Goal: Task Accomplishment & Management: Complete application form

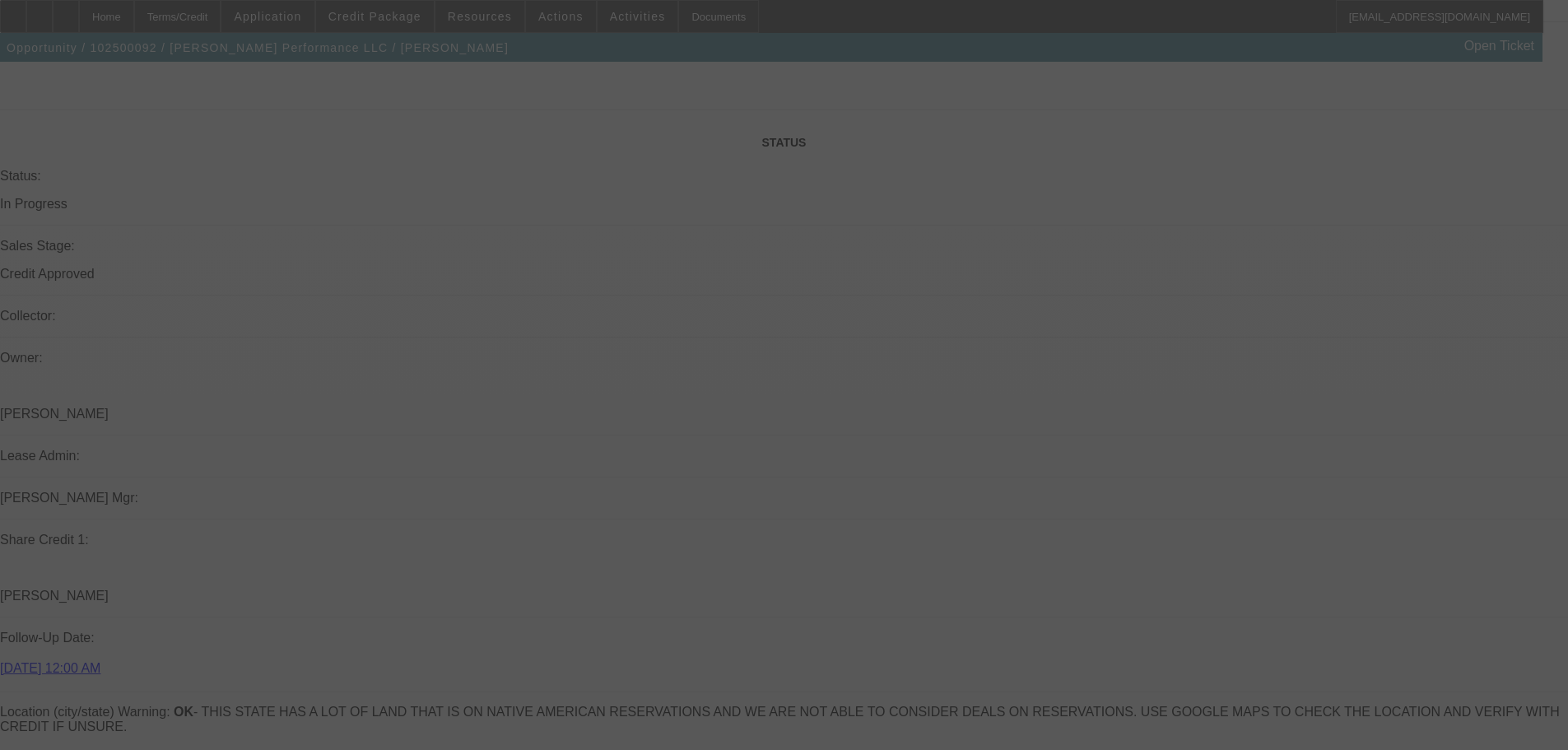
select select "0"
select select "2"
select select "0.1"
select select "4"
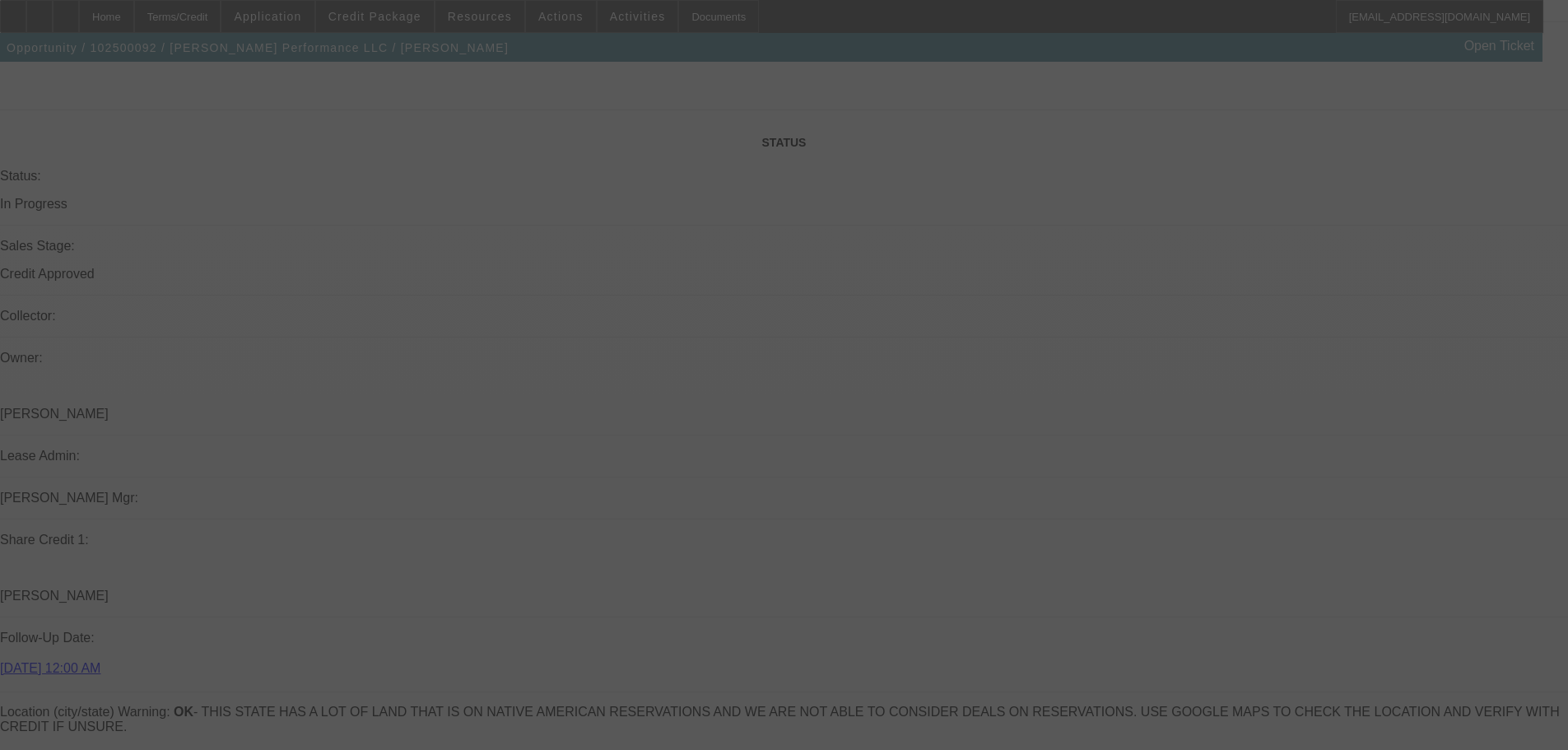
select select "0"
select select "2"
select select "0.1"
select select "4"
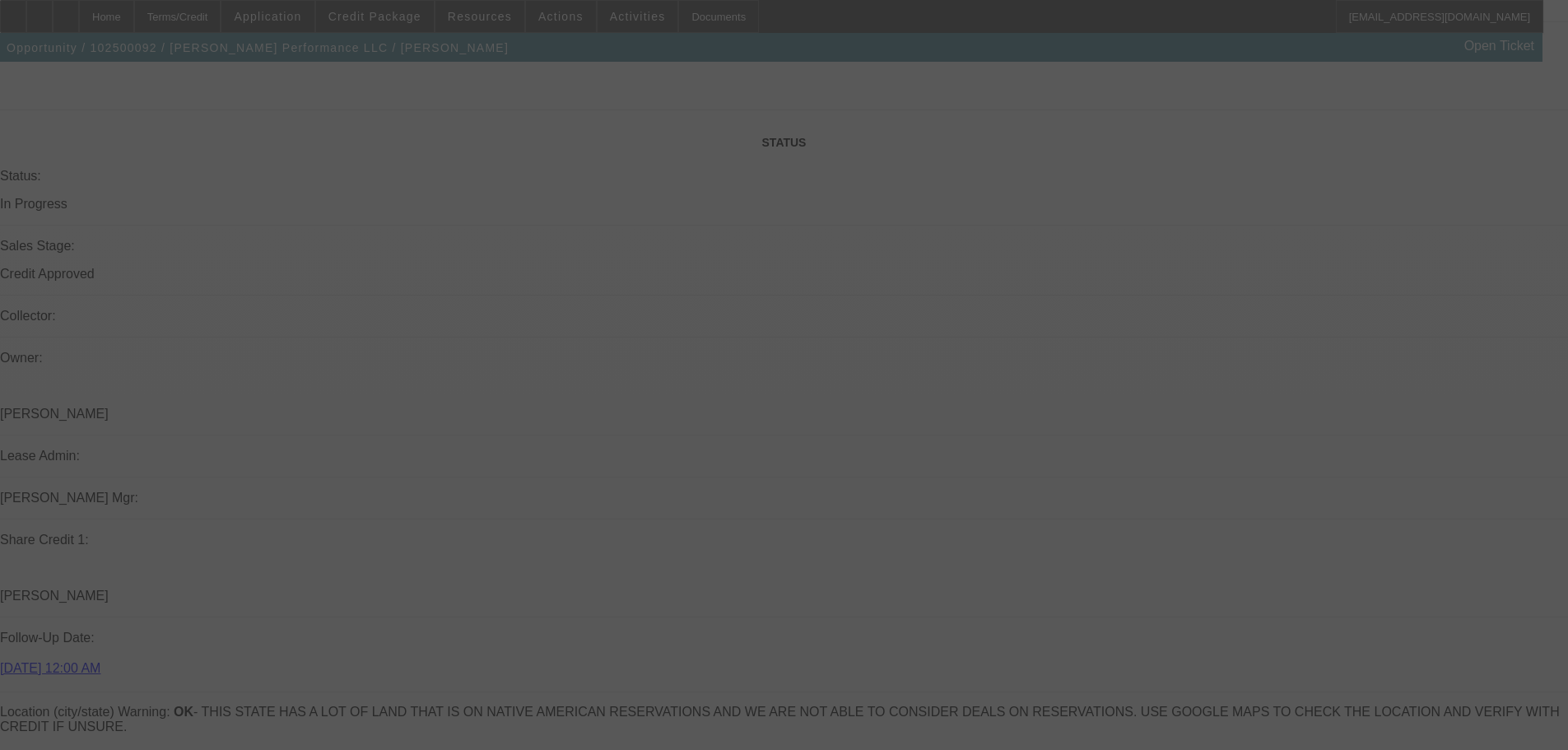
select select "0"
select select "2"
select select "0.1"
select select "4"
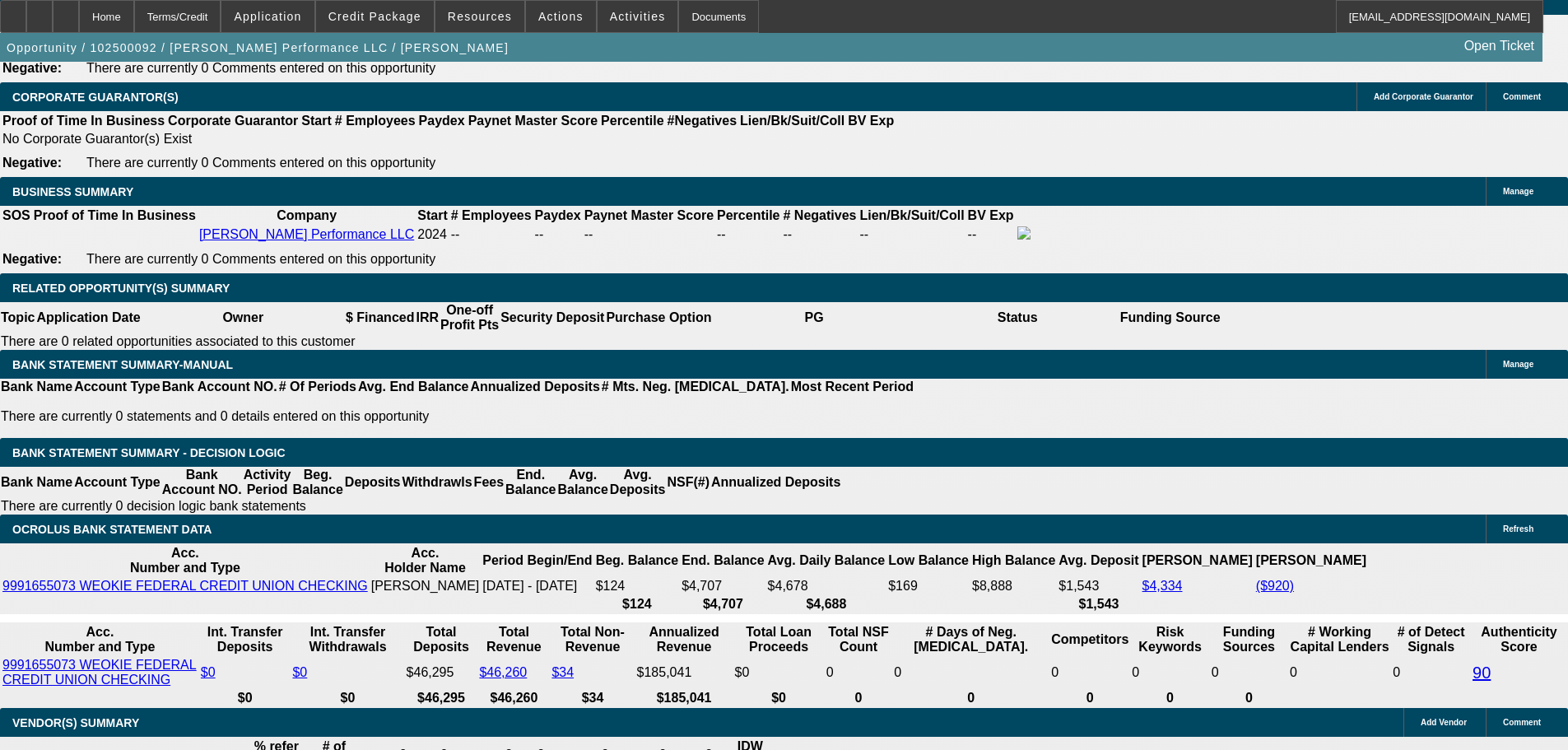
scroll to position [2541, 0]
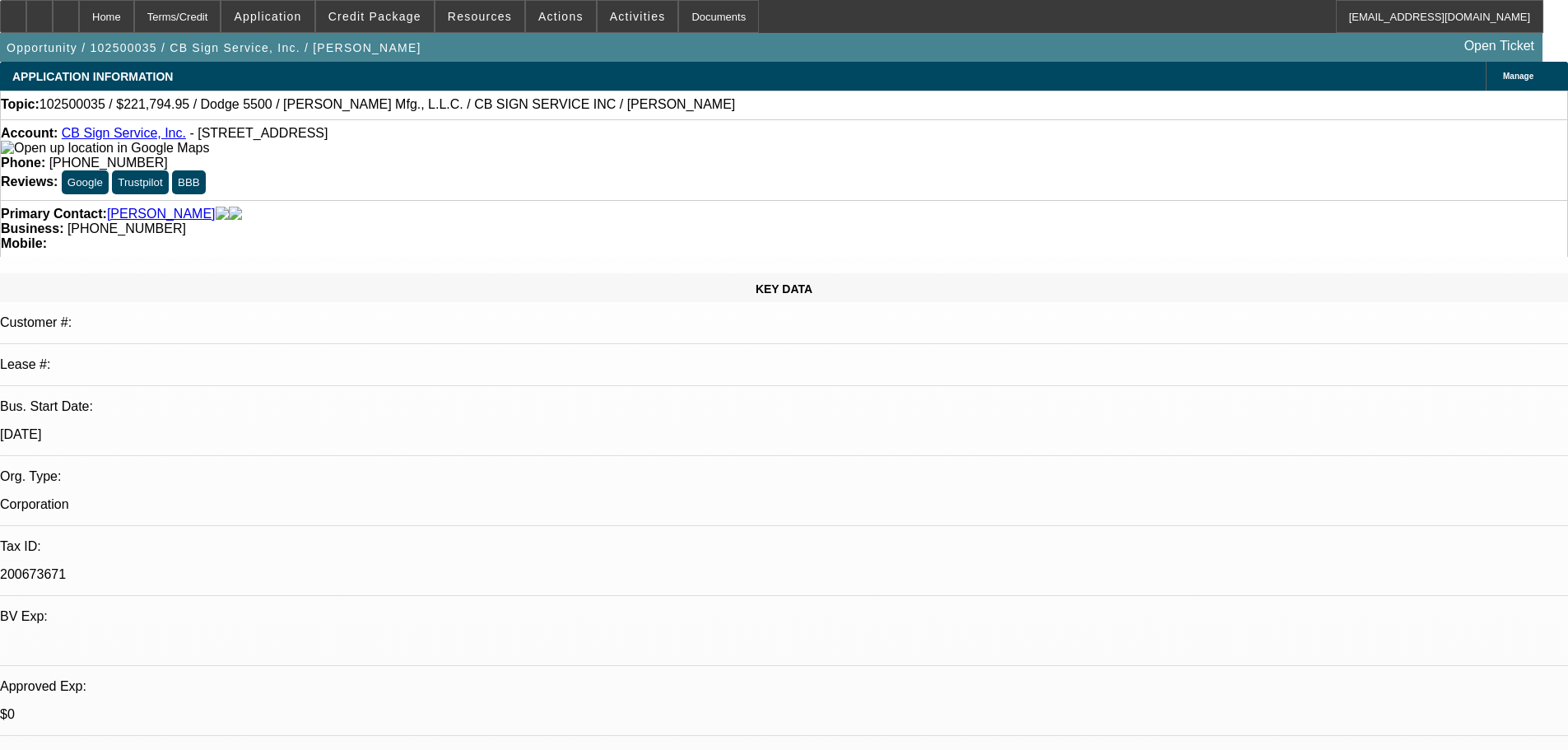
select select "0"
select select "3"
select select "0"
select select "6"
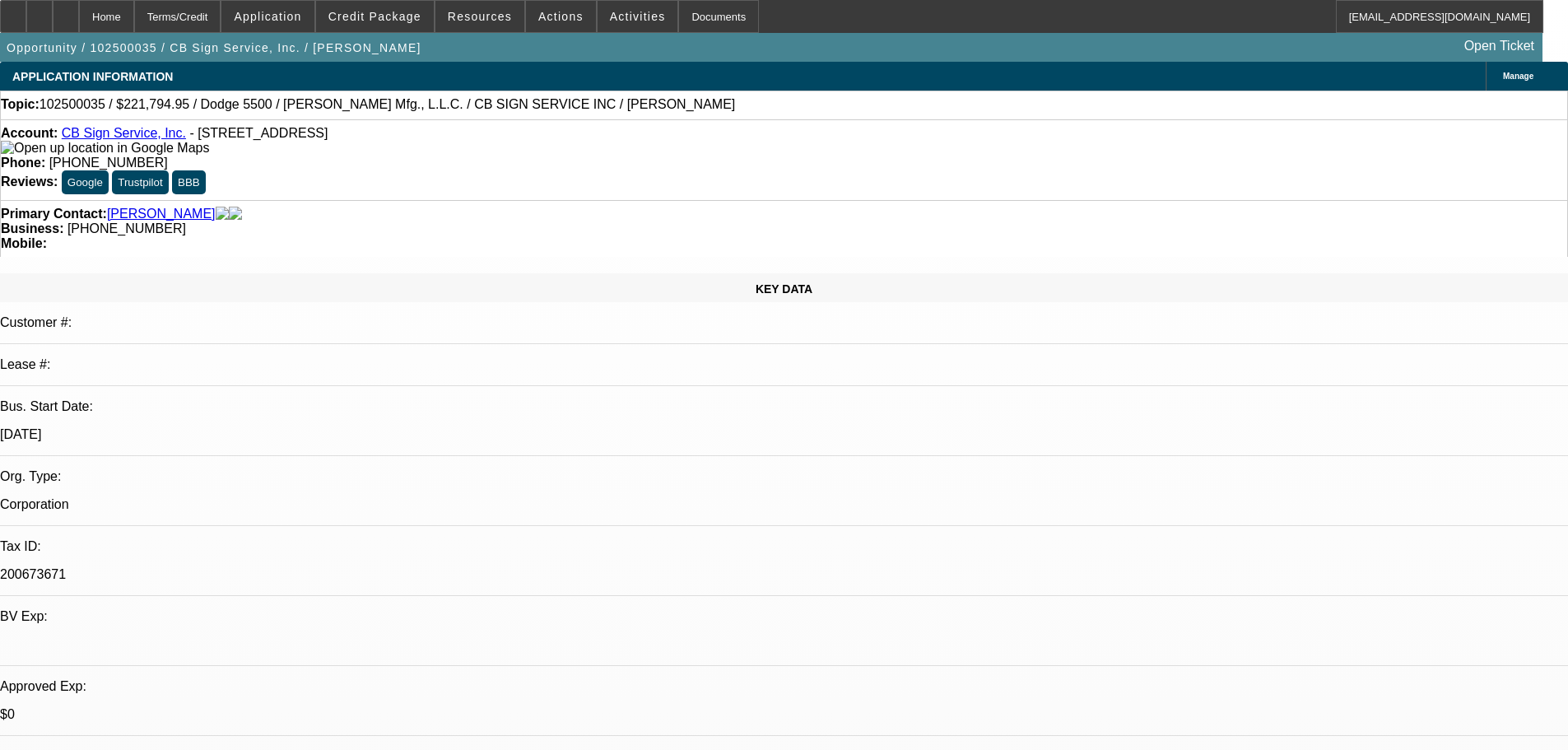
select select "0"
select select "3"
select select "0"
select select "6"
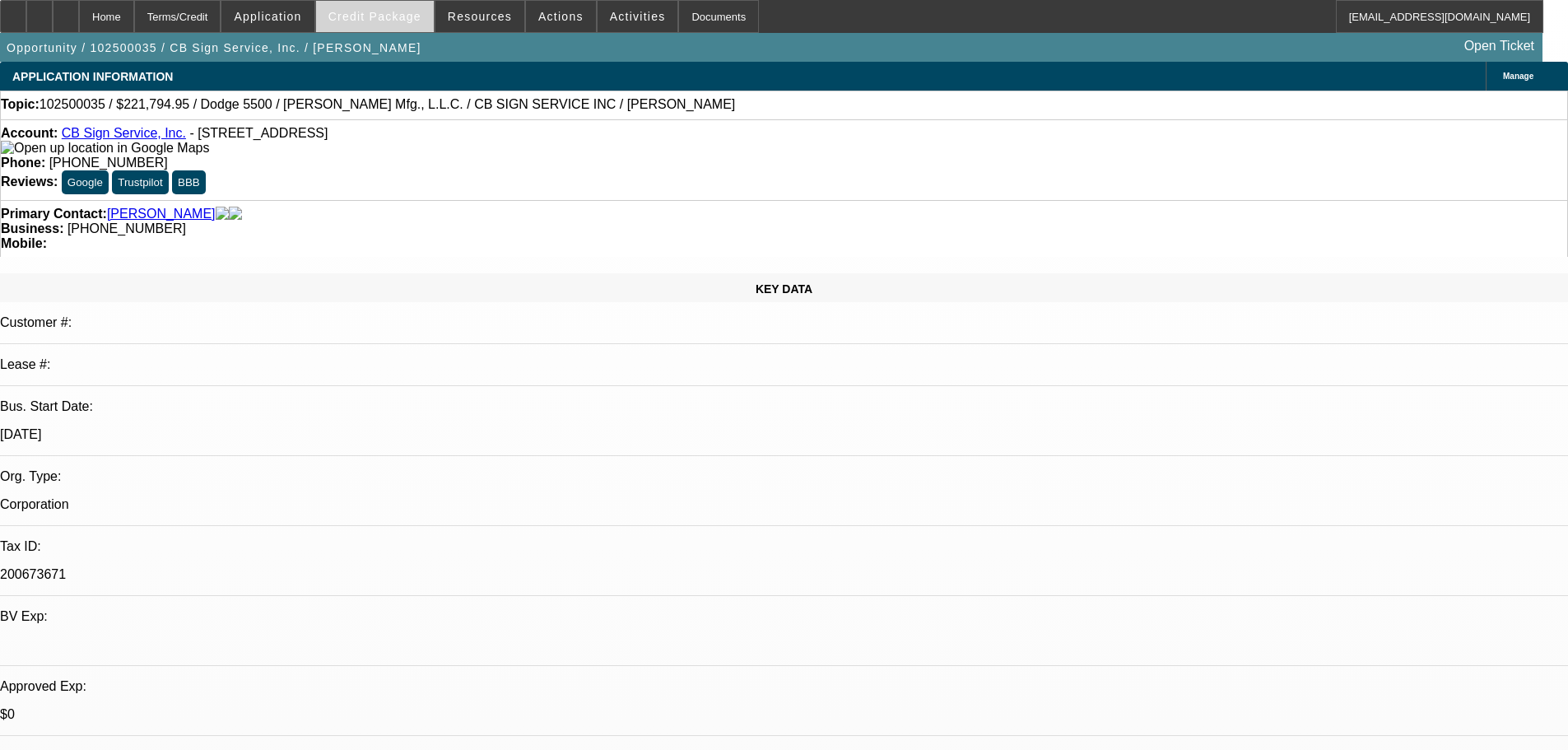
click at [416, 15] on span "Credit Package" at bounding box center [375, 16] width 93 height 13
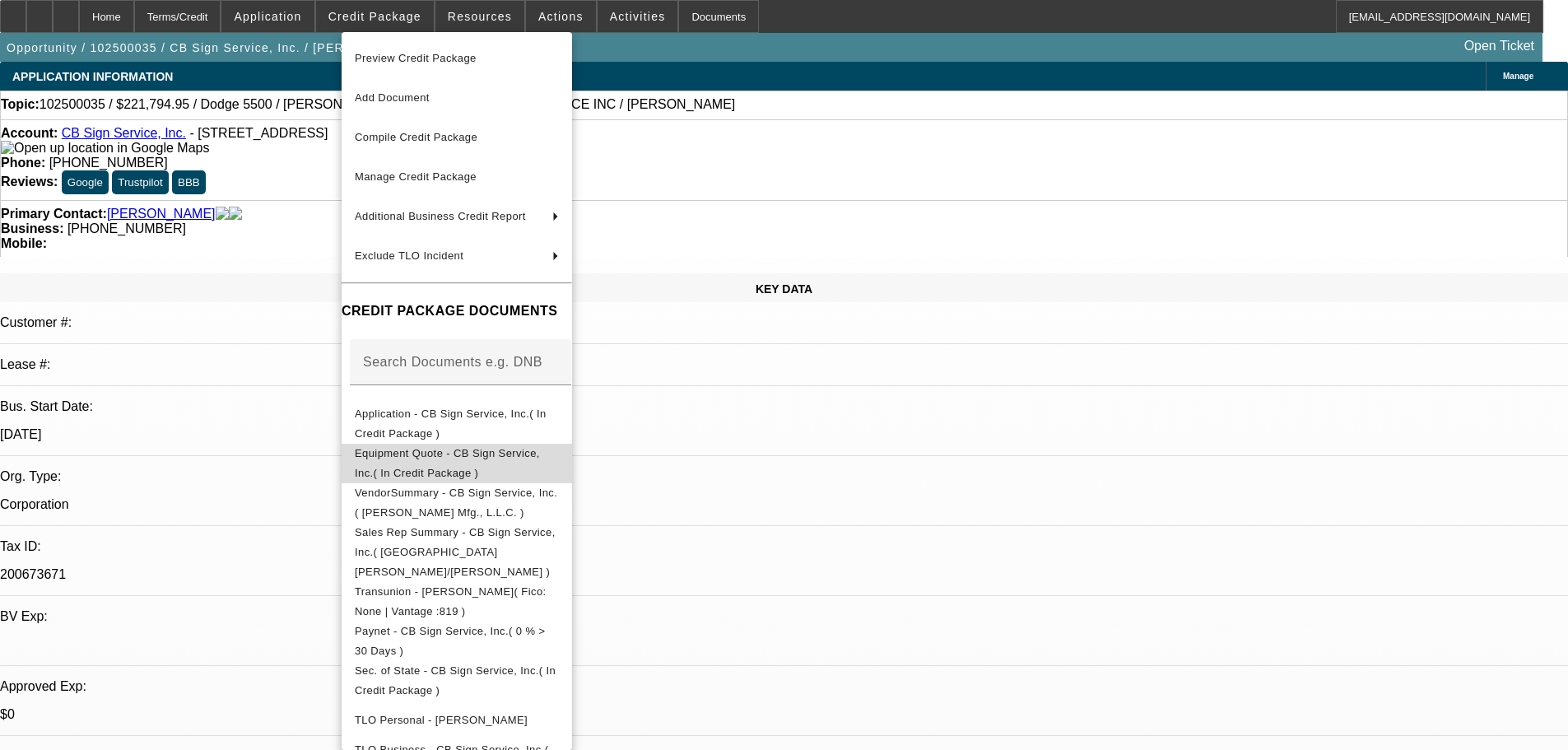
click at [493, 455] on span "Equipment Quote - CB Sign Service, Inc.( In Credit Package )" at bounding box center [447, 463] width 185 height 32
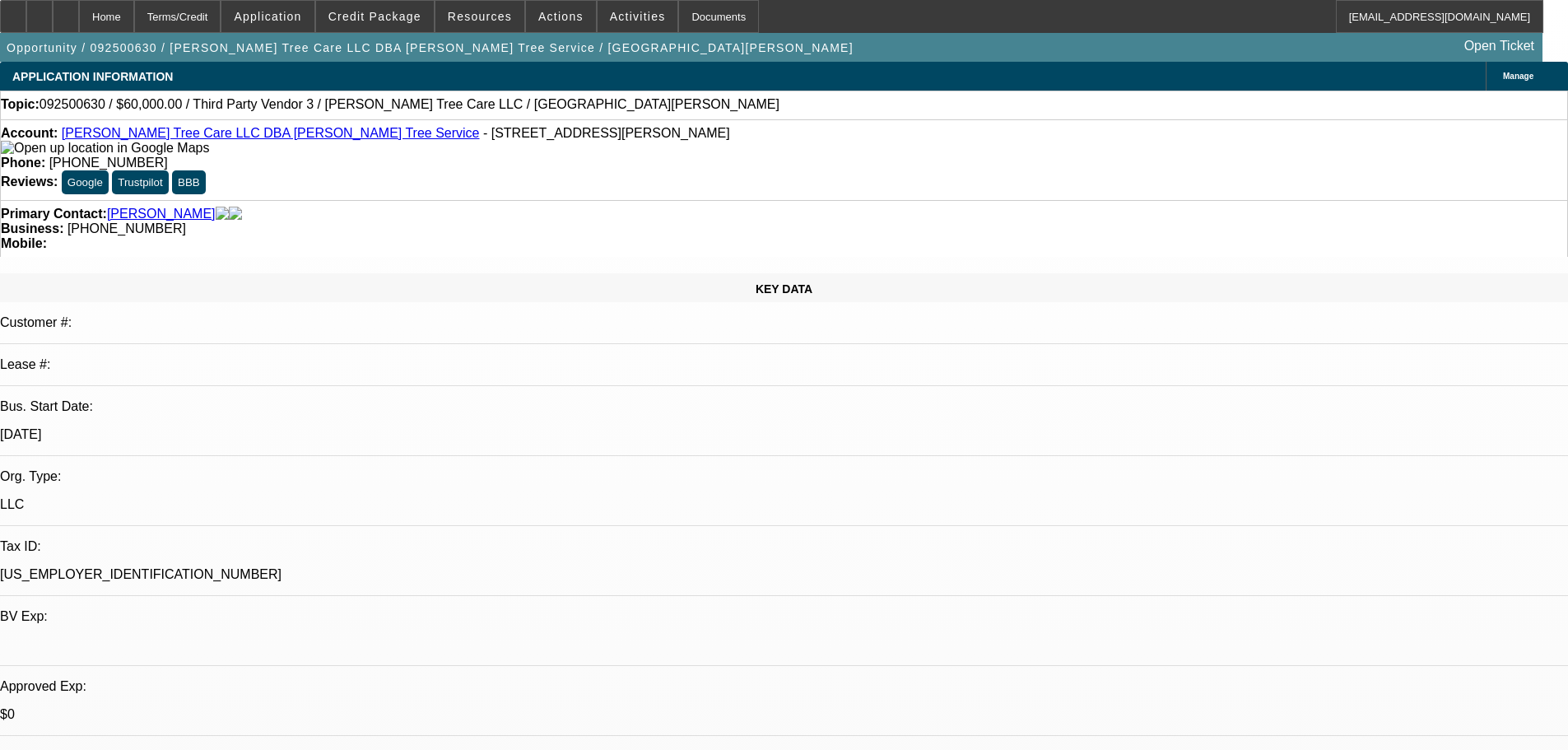
select select "0"
select select "2"
select select "0.1"
select select "4"
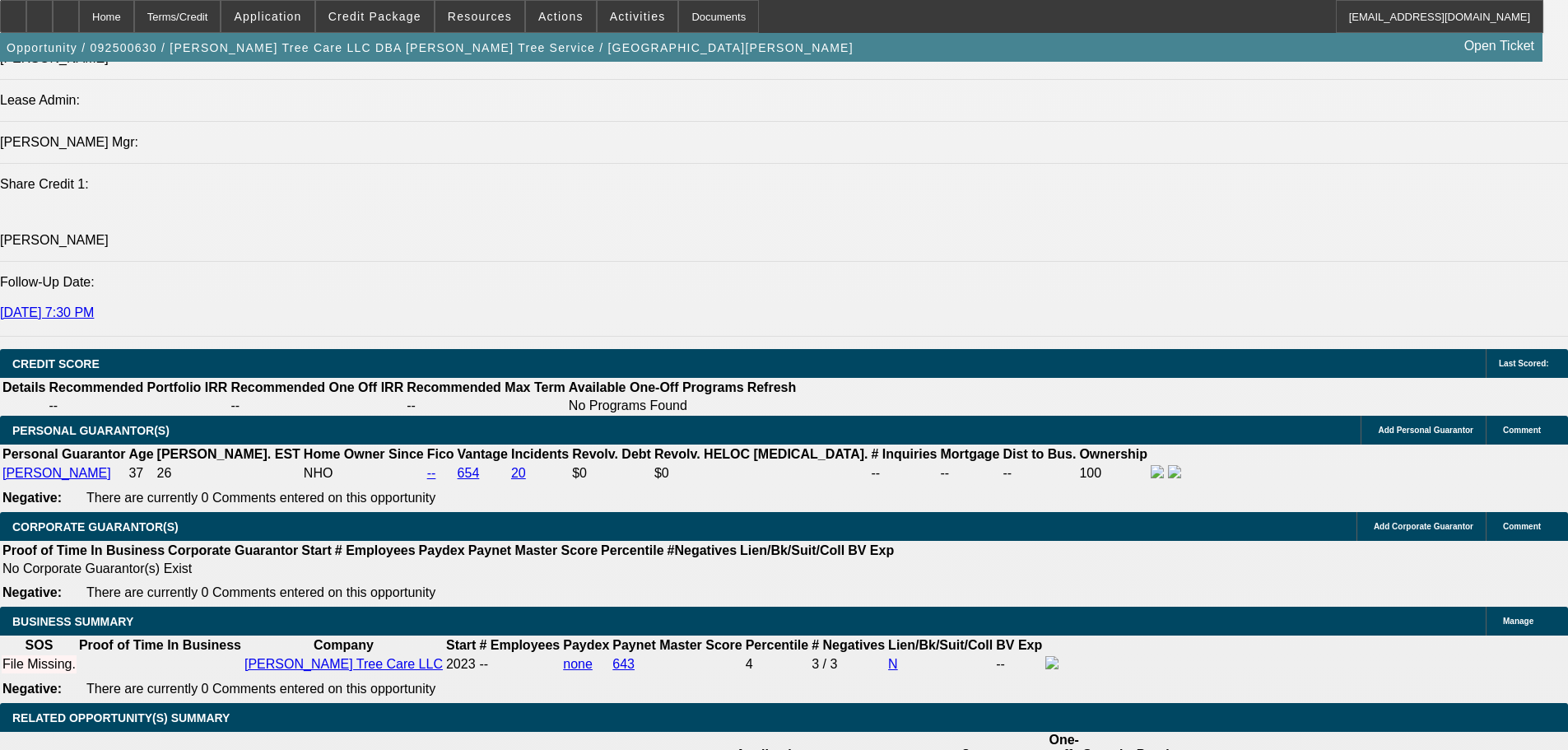
scroll to position [2112, 0]
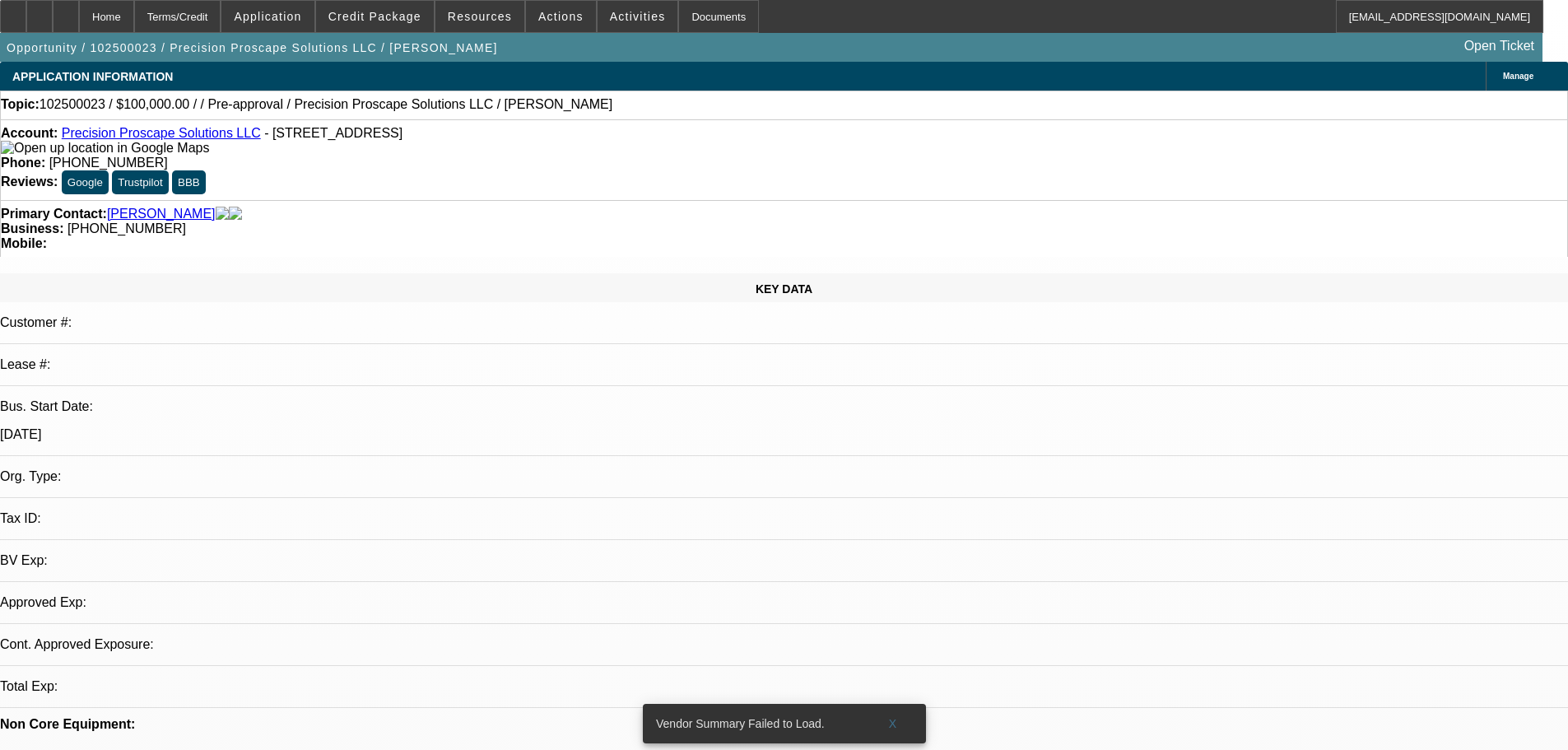
select select "0"
select select "2"
select select "0.1"
select select "4"
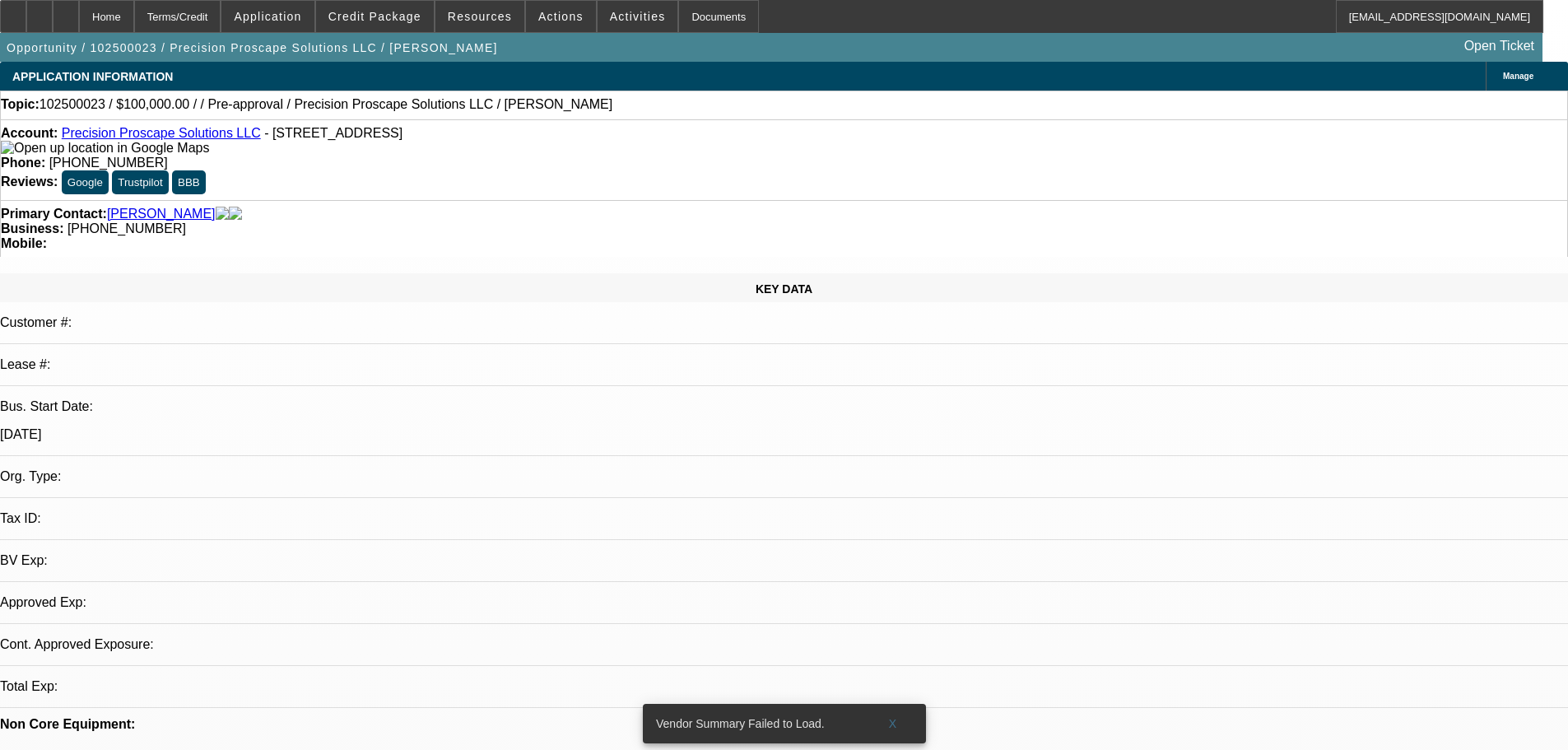
select select "0"
select select "2"
select select "0.1"
select select "4"
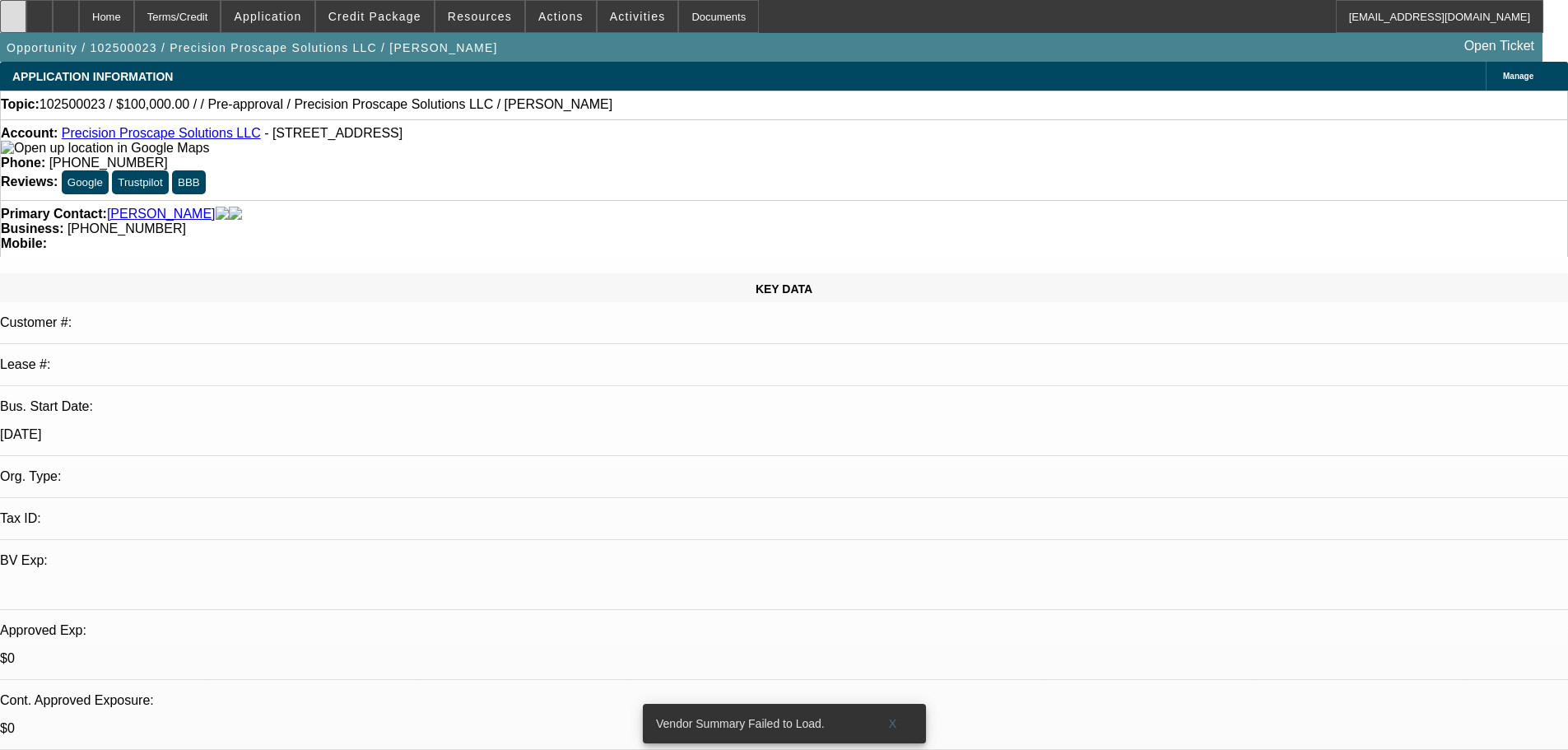
click at [26, 19] on div at bounding box center [13, 16] width 26 height 33
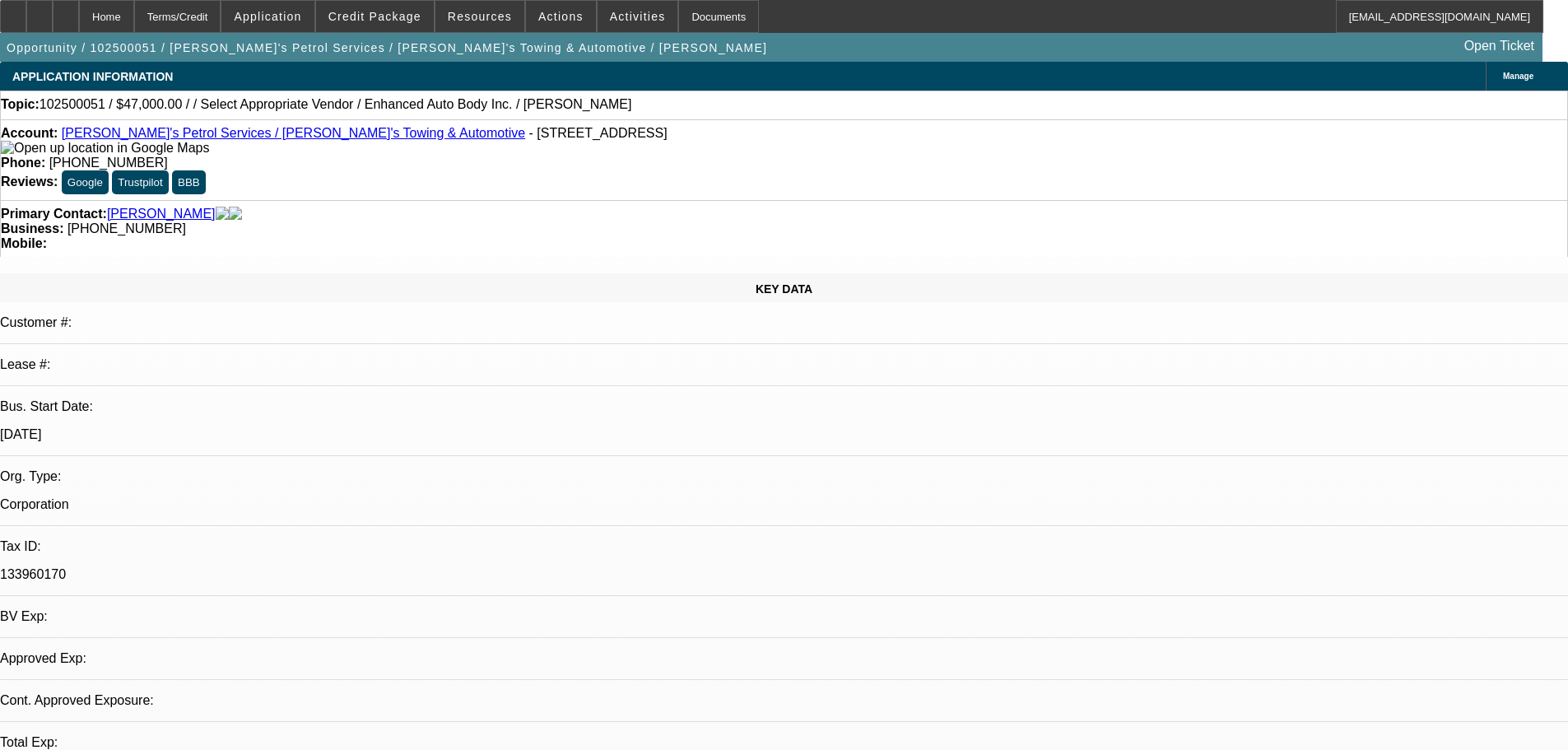
select select "0"
select select "2"
select select "0.1"
select select "4"
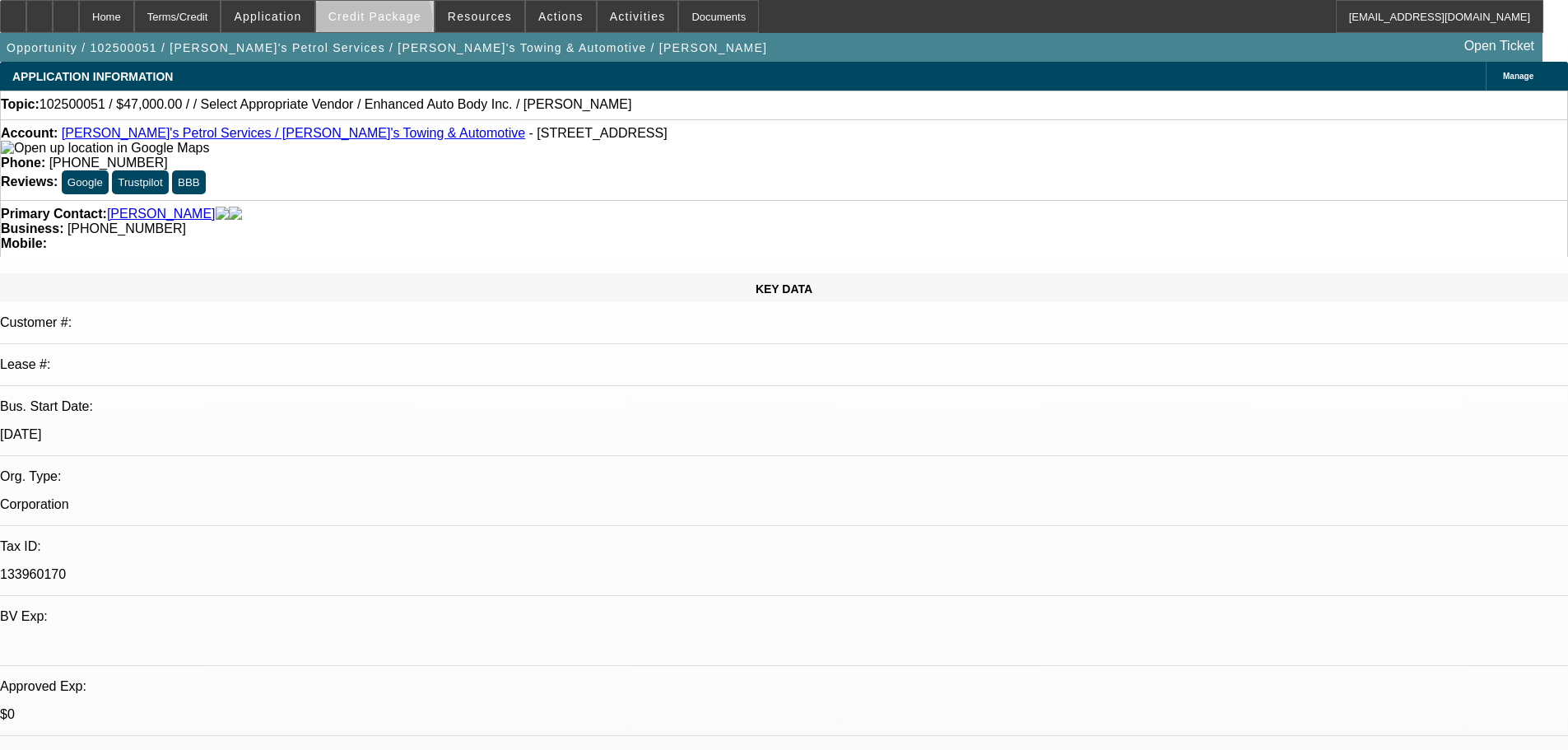
click at [398, 26] on span at bounding box center [375, 17] width 118 height 40
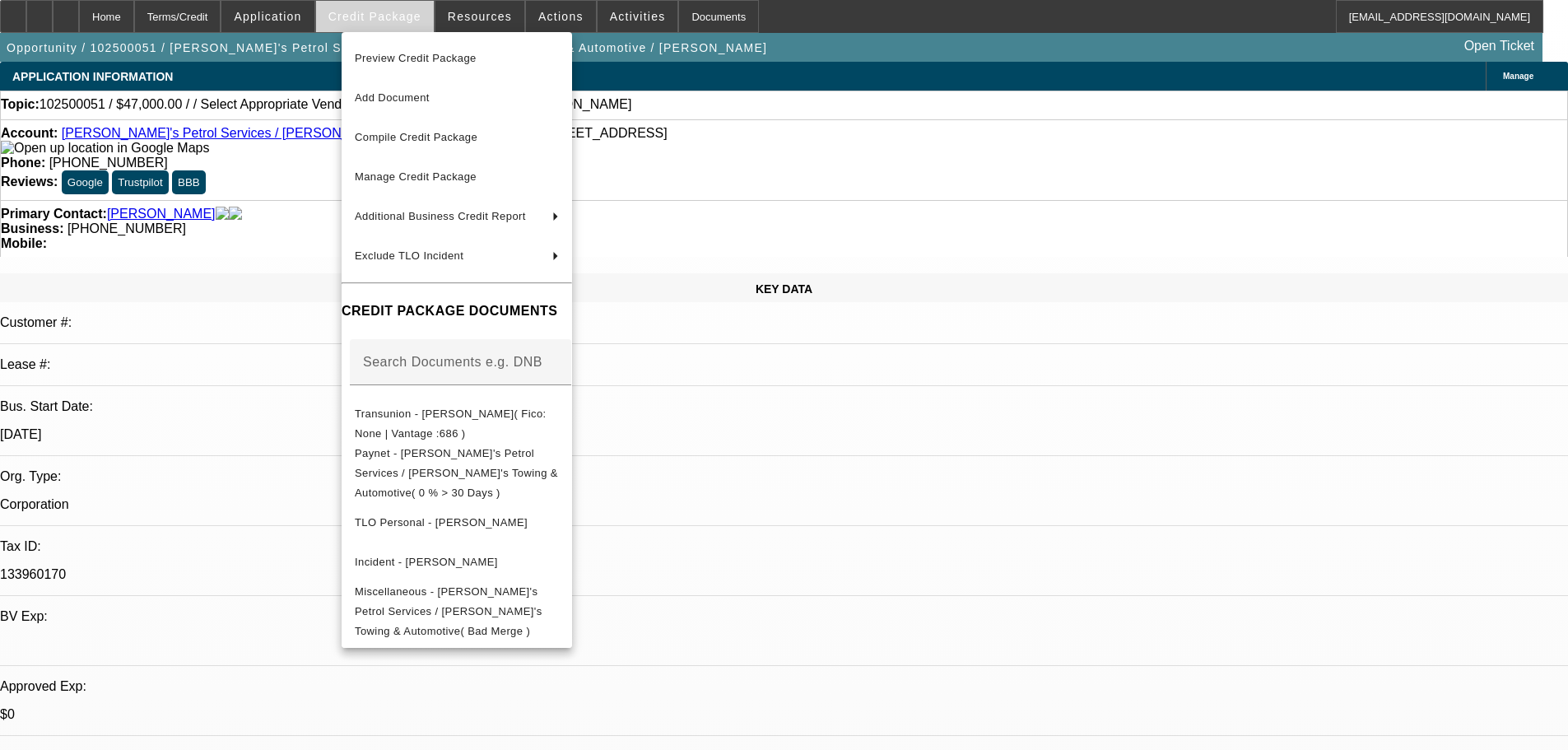
click at [398, 26] on div at bounding box center [784, 375] width 1568 height 750
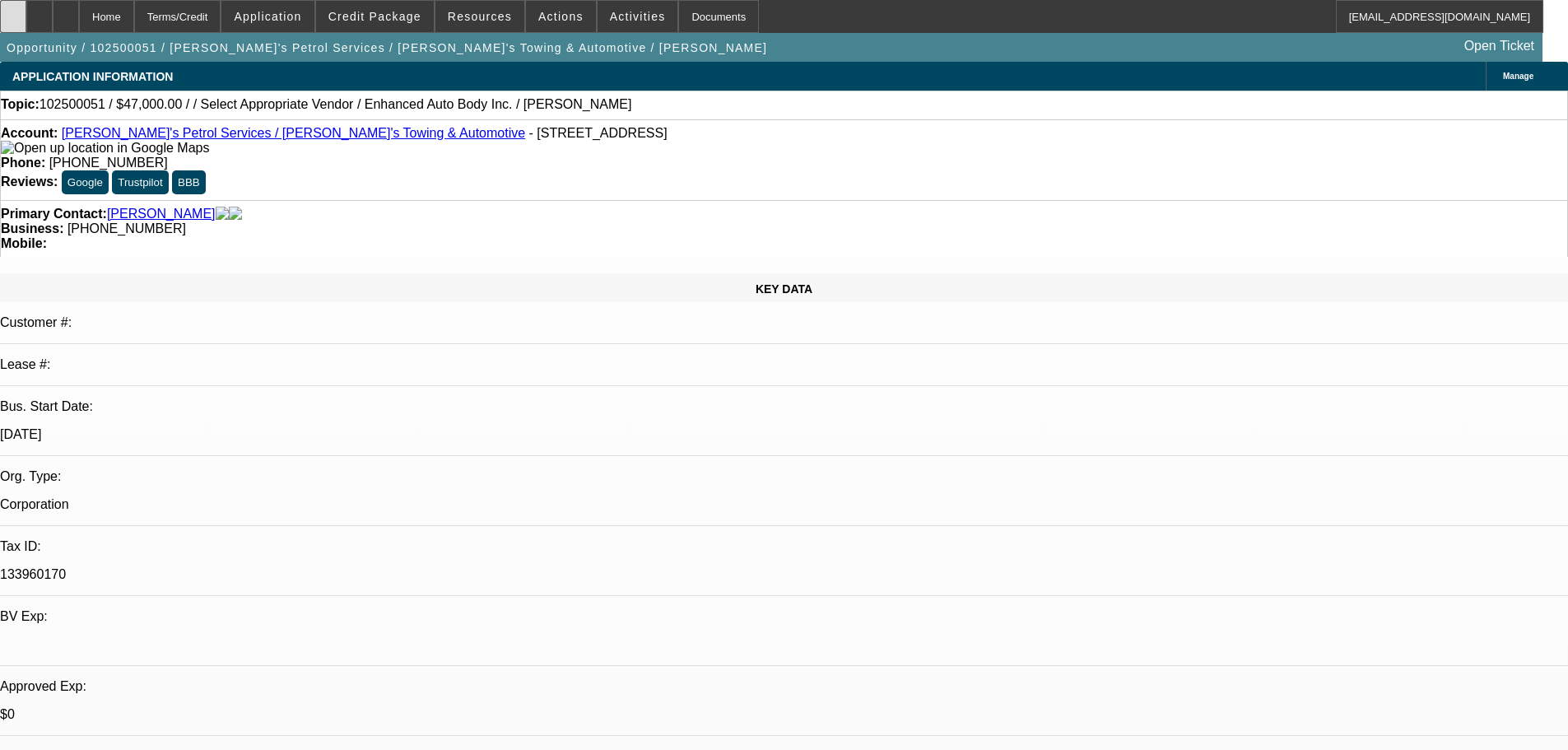
click at [22, 24] on div at bounding box center [13, 16] width 26 height 33
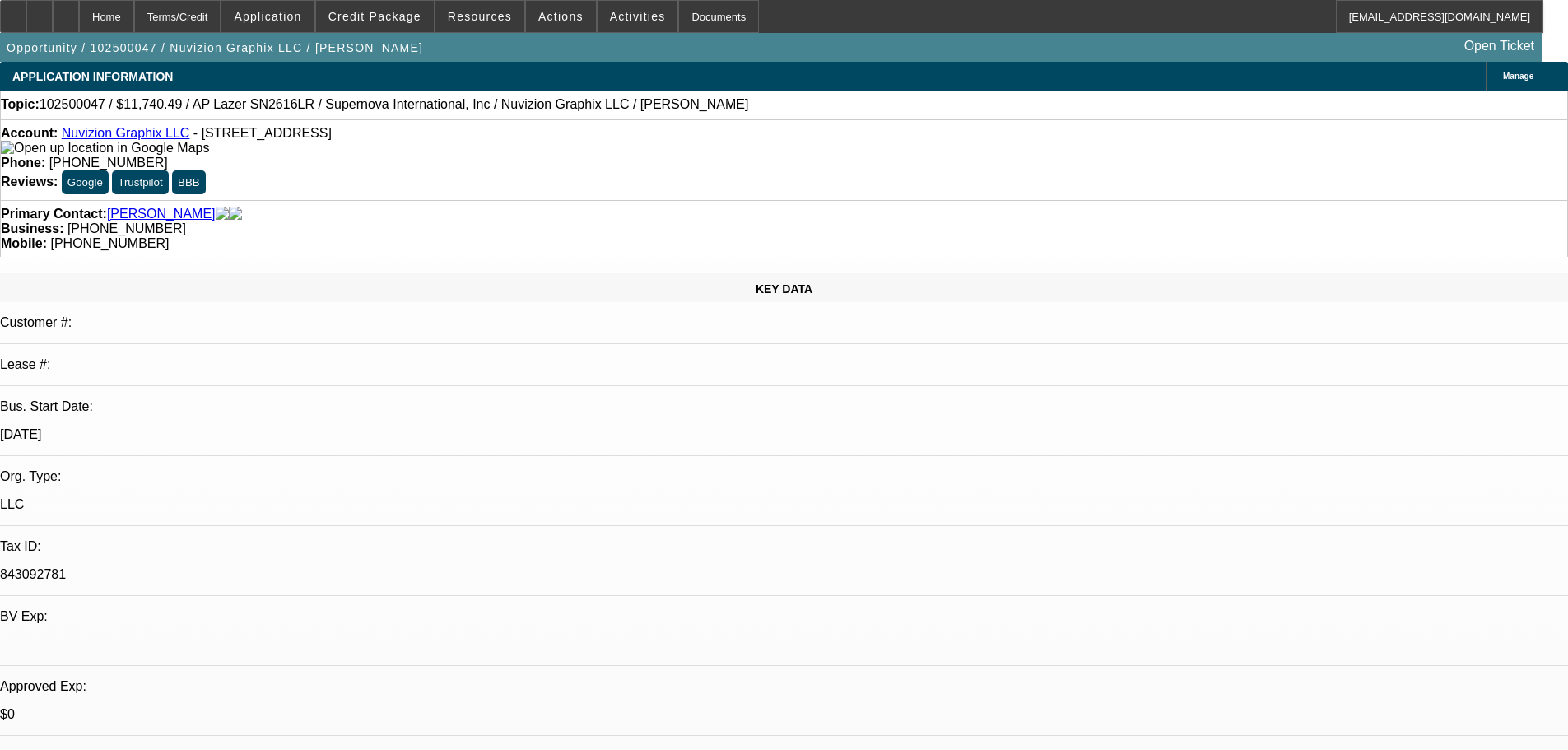
select select "0"
select select "0.1"
select select "5"
select select "0"
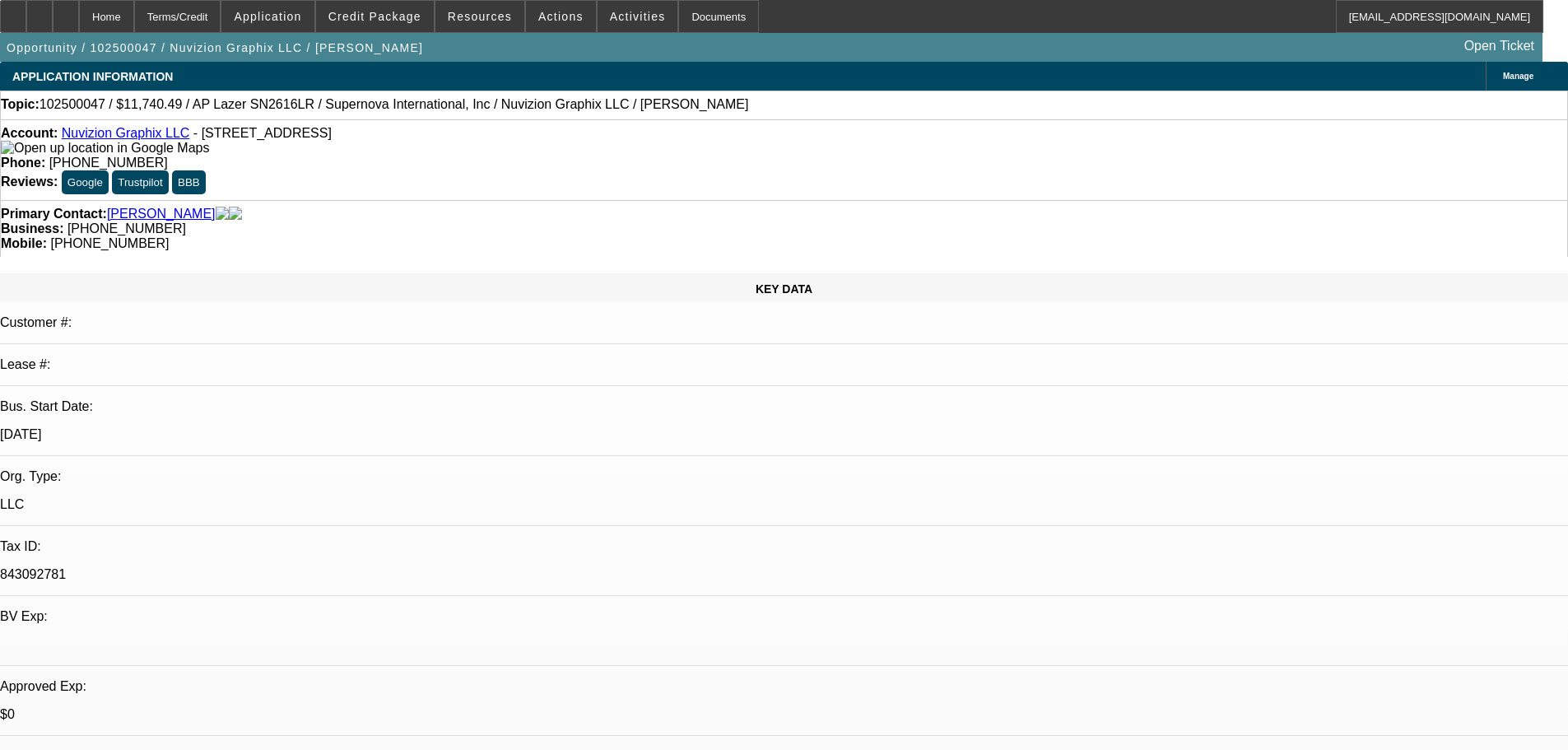
select select "0"
select select "0.1"
select select "5"
select select "0"
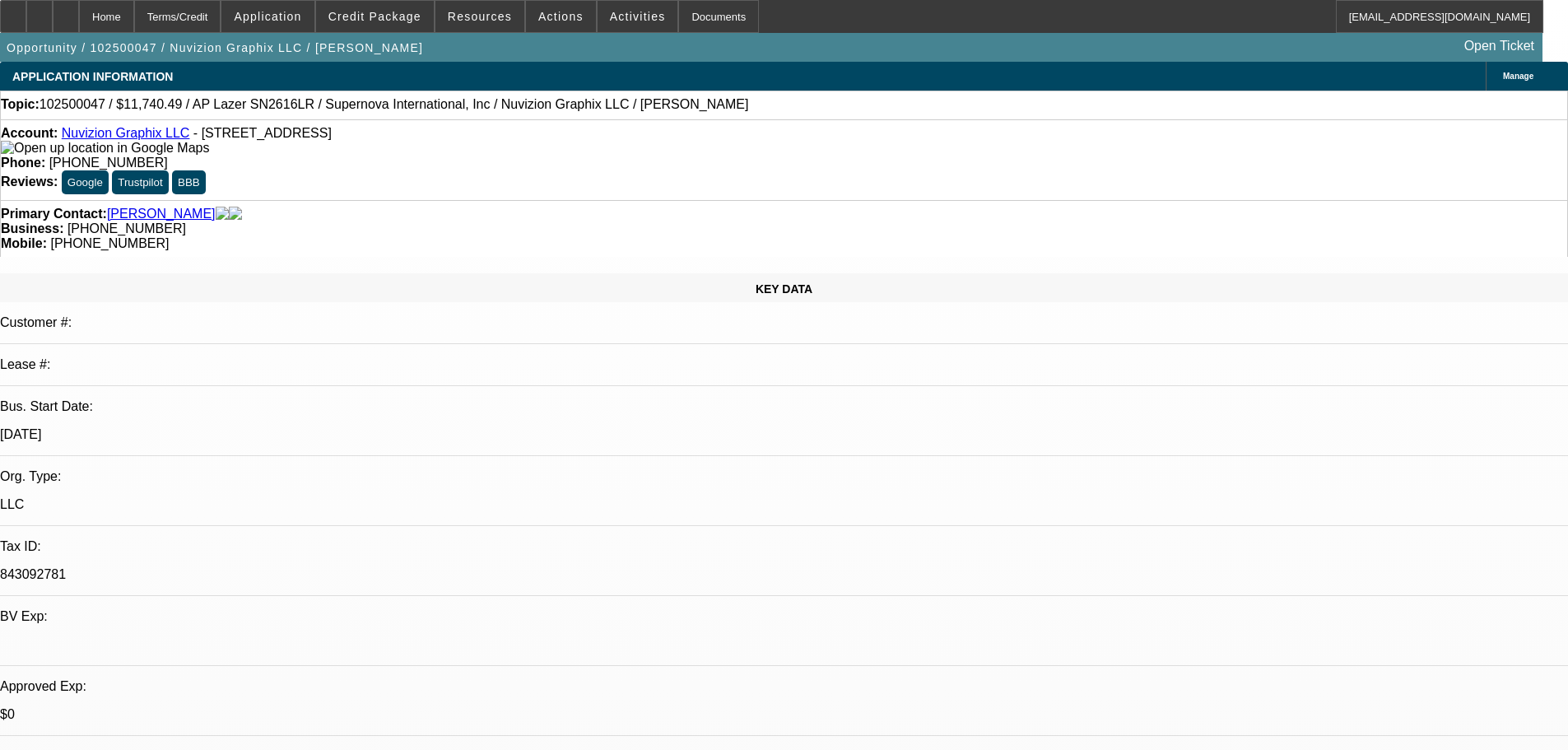
select select "0.1"
select select "6"
select select "0"
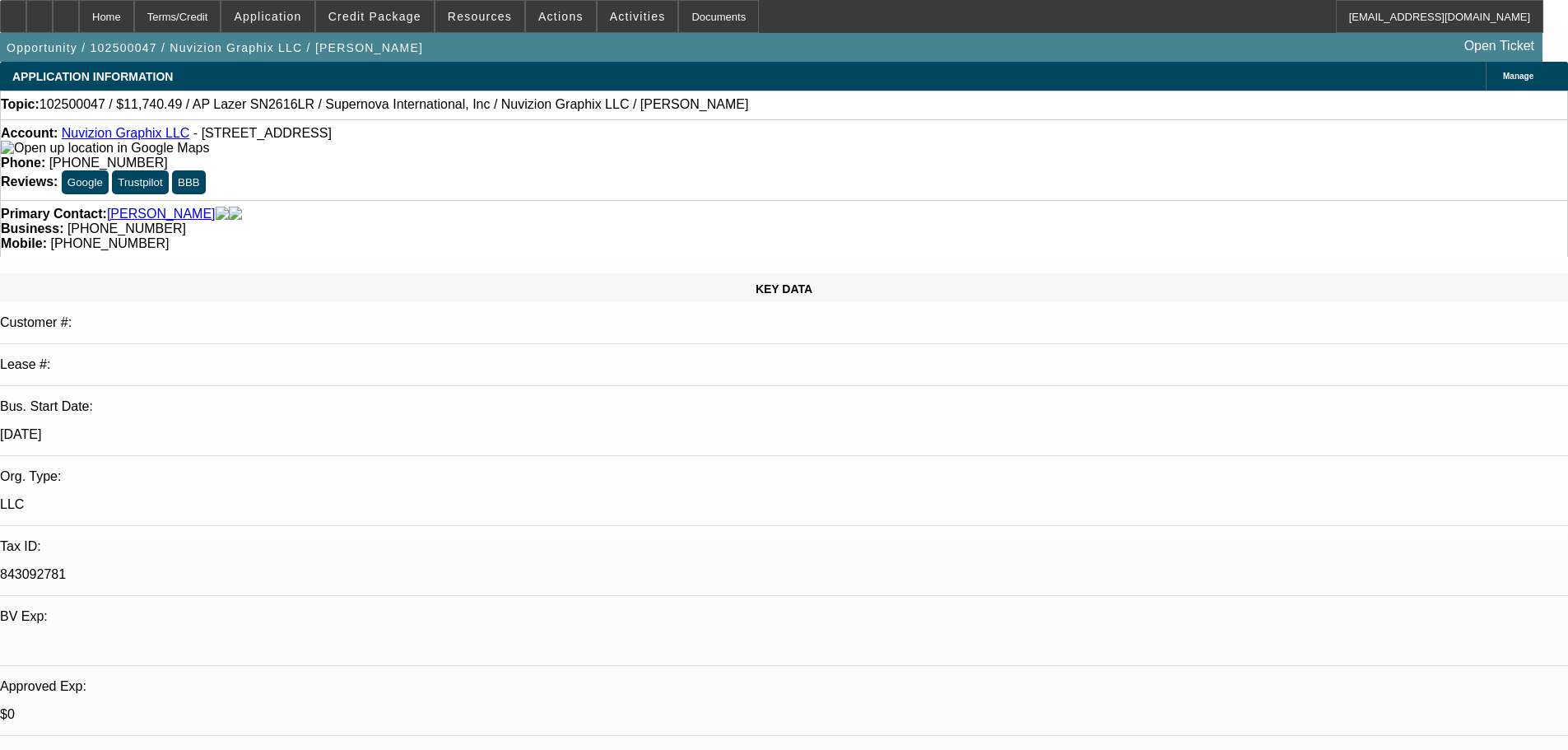
select select "6"
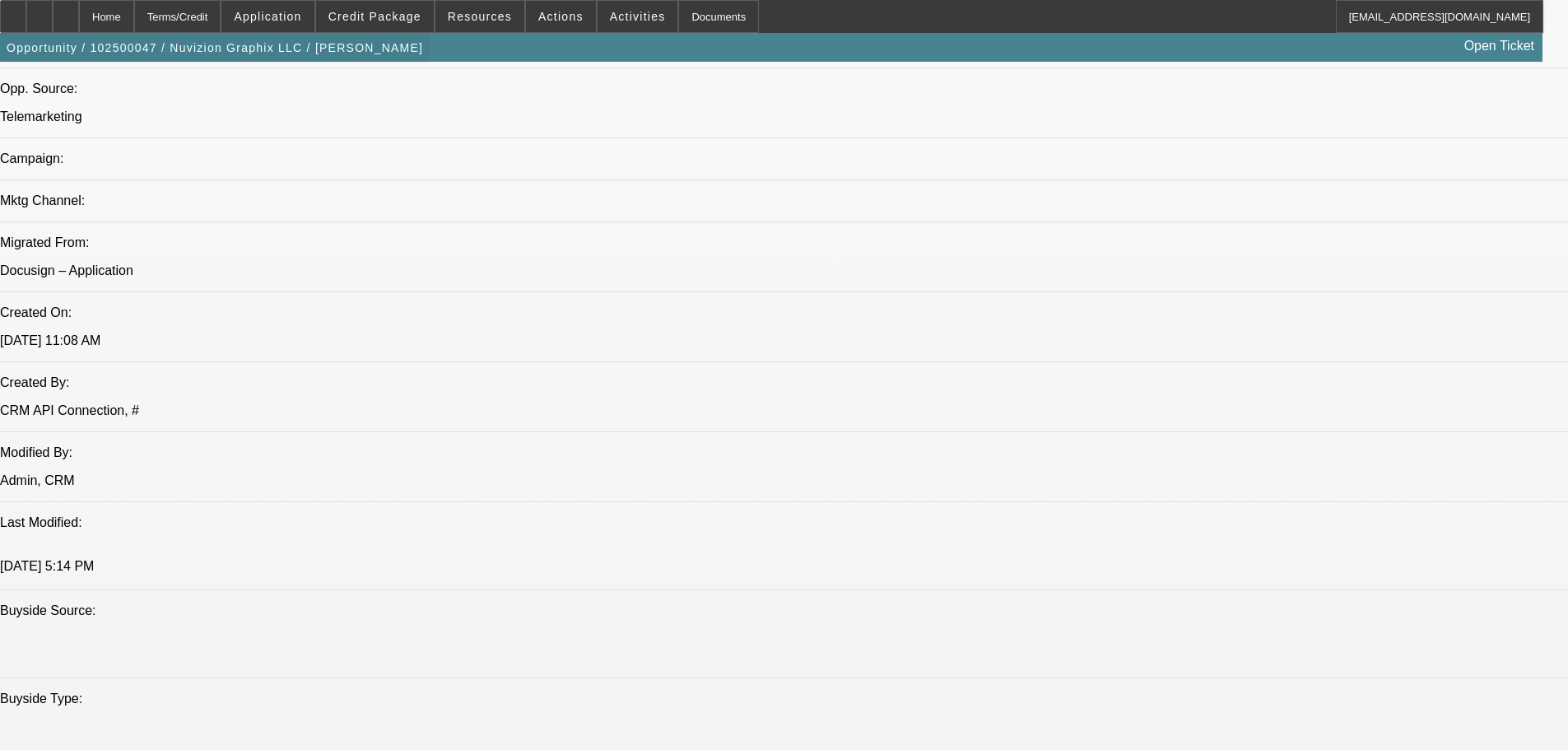
scroll to position [904, 0]
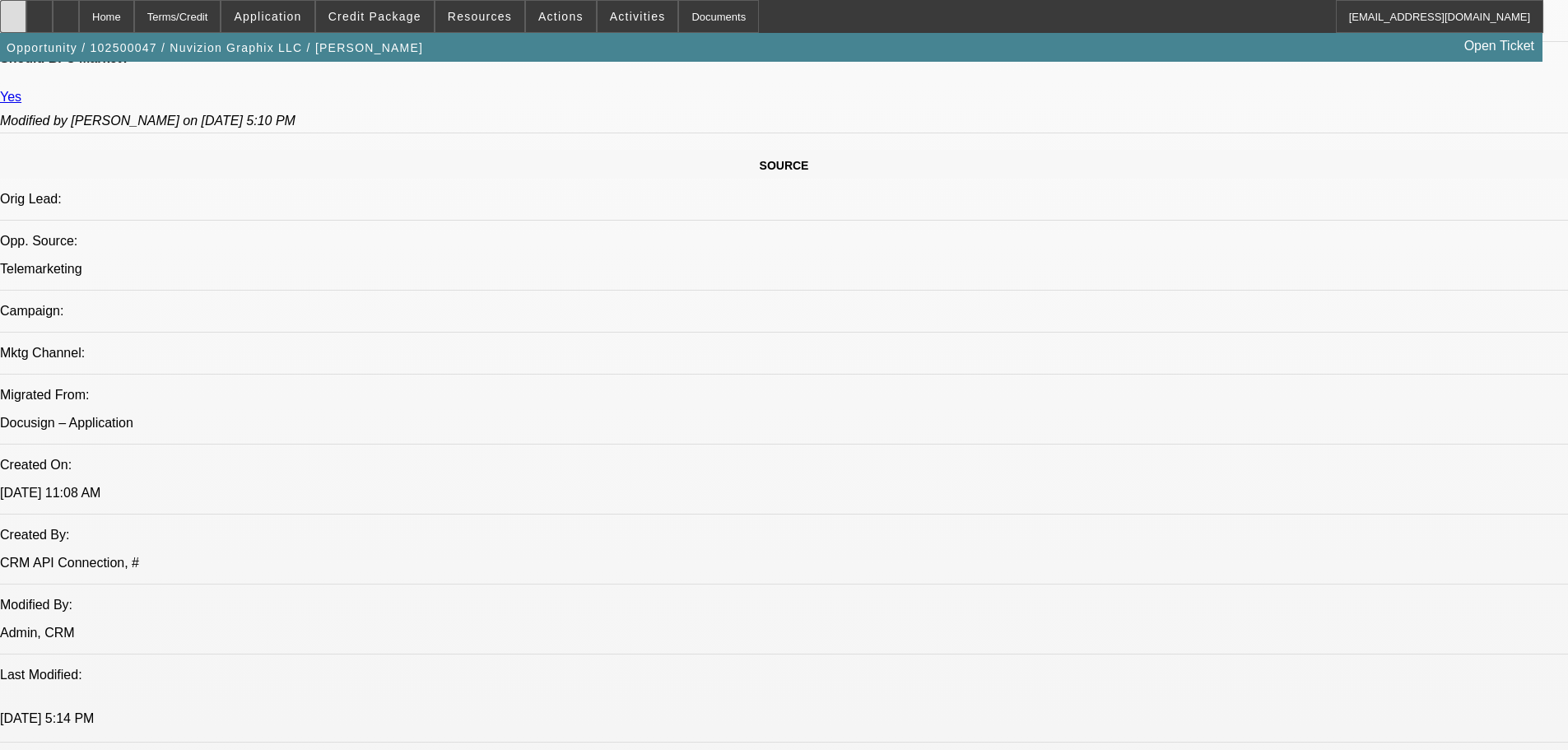
click at [23, 21] on div at bounding box center [13, 16] width 26 height 33
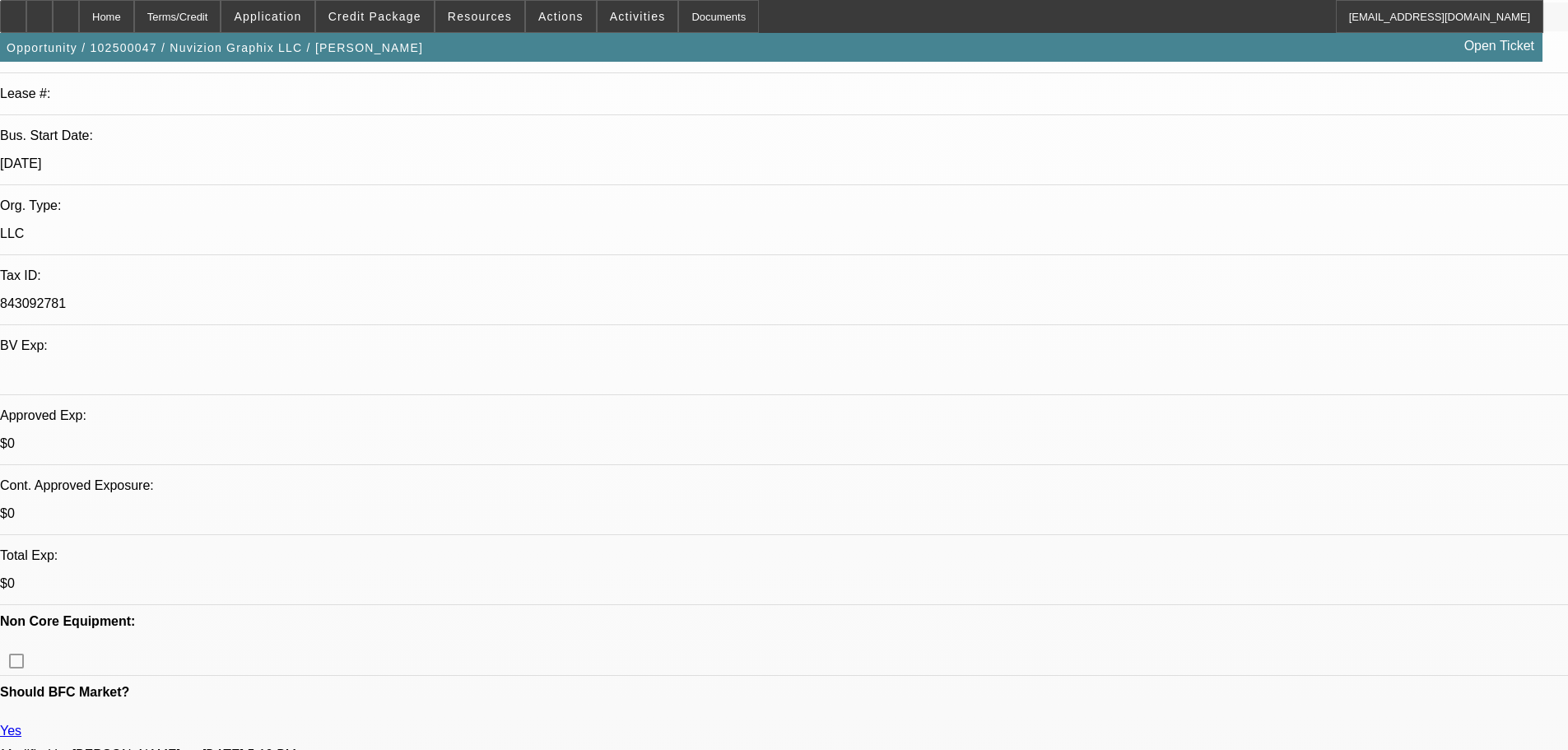
scroll to position [0, 0]
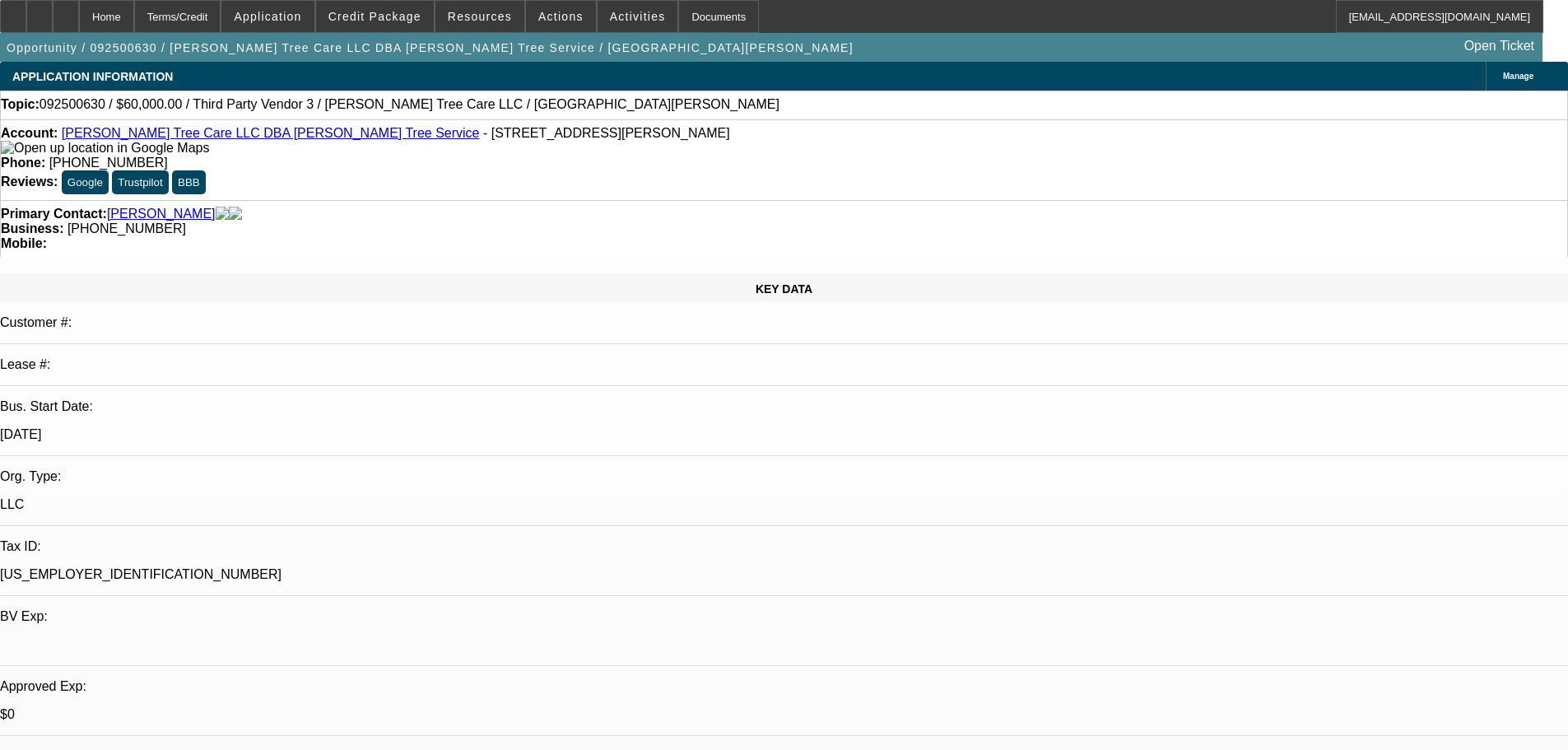
select select "0"
select select "2"
select select "0.1"
select select "4"
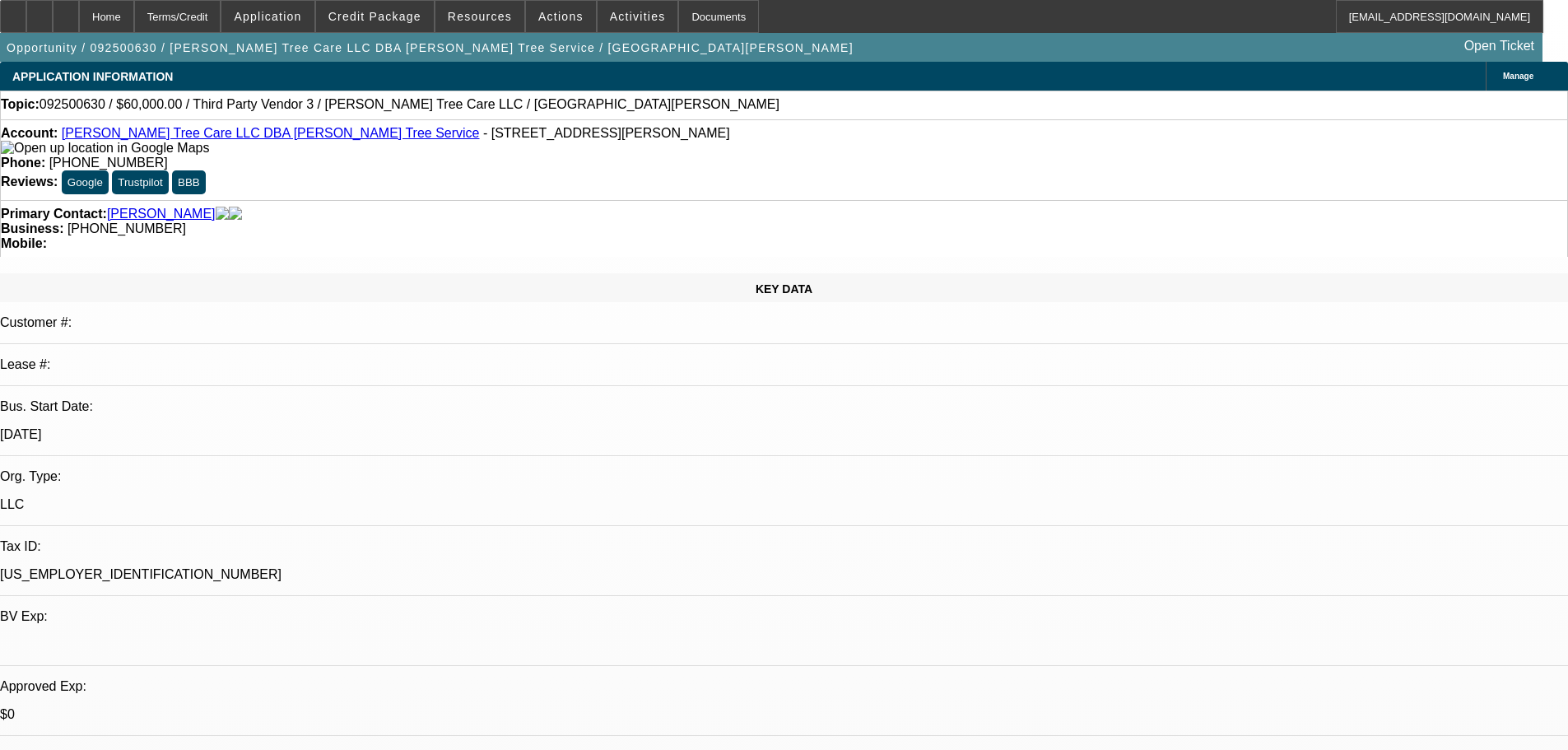
scroll to position [2112, 0]
